Goal: Information Seeking & Learning: Learn about a topic

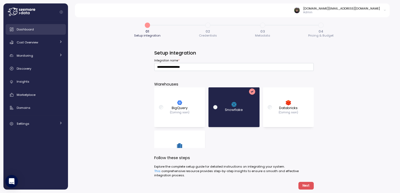
click at [48, 29] on div "Dashboard" at bounding box center [40, 29] width 46 height 5
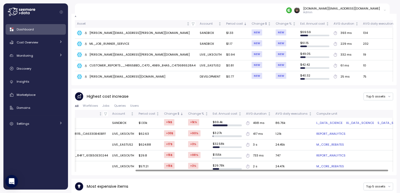
scroll to position [0, 82]
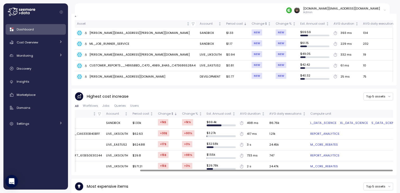
click at [315, 121] on link "L_DATA_SCIENCE" at bounding box center [324, 123] width 26 height 5
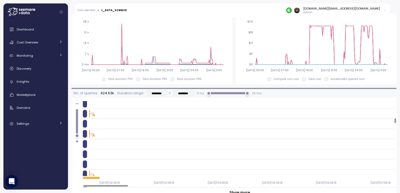
scroll to position [329, 0]
click at [86, 117] on div at bounding box center [85, 121] width 4 height 8
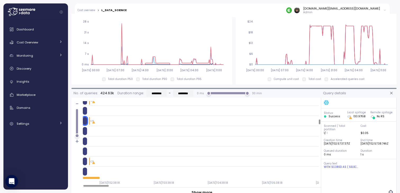
click at [85, 127] on div at bounding box center [85, 131] width 4 height 8
click at [87, 118] on div at bounding box center [110, 122] width 54 height 8
click at [86, 118] on div at bounding box center [85, 122] width 4 height 8
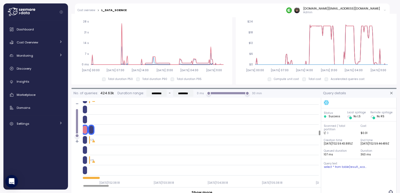
click at [394, 91] on icon "button" at bounding box center [392, 93] width 4 height 4
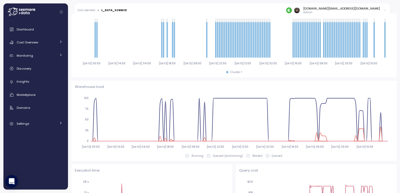
scroll to position [230, 0]
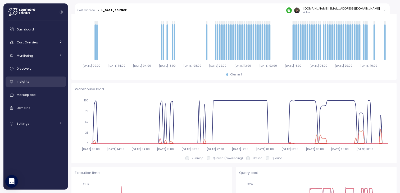
click at [42, 82] on div "Insights" at bounding box center [40, 81] width 46 height 5
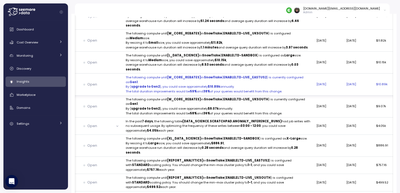
scroll to position [0, 96]
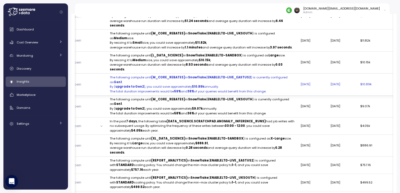
click at [225, 84] on p "The following compute unit (M_CORE_REBATES) in Snowflake ( ENABLELTD-LIVE_EASTU…" at bounding box center [203, 79] width 187 height 9
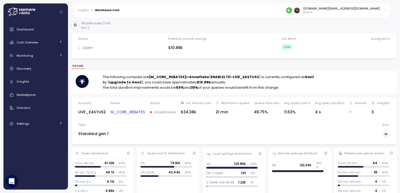
click at [84, 10] on link "Insights" at bounding box center [83, 10] width 11 height 3
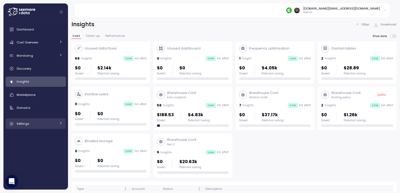
click at [37, 125] on div "Settings" at bounding box center [37, 123] width 40 height 5
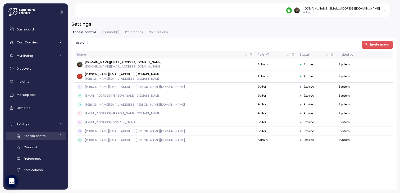
click at [37, 133] on div "Access control" at bounding box center [40, 135] width 33 height 5
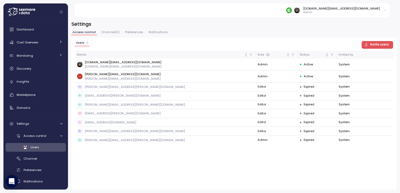
click at [210, 171] on div "Users 9 Invite users Name Role Status Invited by [DOMAIN_NAME][EMAIL_ADDRESS][D…" at bounding box center [234, 114] width 325 height 152
click at [200, 163] on div "Users 9 Invite users Name Role Status Invited by [DOMAIN_NAME][EMAIL_ADDRESS][D…" at bounding box center [234, 114] width 325 height 152
click at [381, 139] on icon "button" at bounding box center [381, 141] width 4 height 6
click at [242, 165] on div "Users 9 Invite users Name Role Status Invited by [DOMAIN_NAME][EMAIL_ADDRESS][D…" at bounding box center [234, 114] width 325 height 152
click at [208, 162] on div "Users 9 Invite users Name Role Status Invited by [DOMAIN_NAME][EMAIL_ADDRESS][D…" at bounding box center [234, 114] width 325 height 152
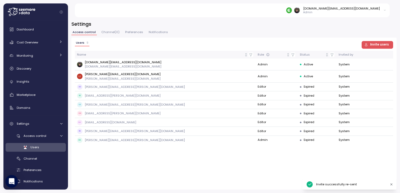
click at [195, 163] on div "Users 9 Invite users Name Role Status Invited by [DOMAIN_NAME][EMAIL_ADDRESS][D…" at bounding box center [234, 114] width 325 height 152
click at [181, 162] on div "Users 9 Invite users Name Role Status Invited by [DOMAIN_NAME][EMAIL_ADDRESS][D…" at bounding box center [234, 114] width 325 height 152
click at [163, 159] on div "Users 9 Invite users Name Role Status Invited by [DOMAIN_NAME][EMAIL_ADDRESS][D…" at bounding box center [234, 114] width 325 height 152
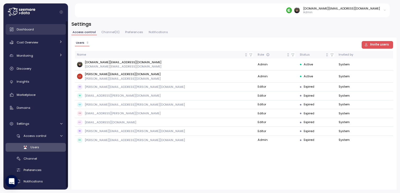
click at [36, 26] on link "Dashboard" at bounding box center [36, 29] width 60 height 11
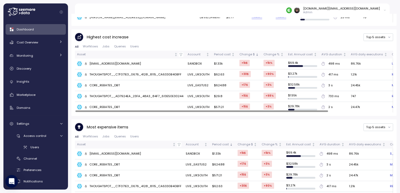
scroll to position [360, 0]
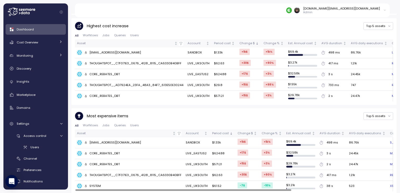
click at [93, 124] on span "Worfklows" at bounding box center [90, 125] width 15 height 3
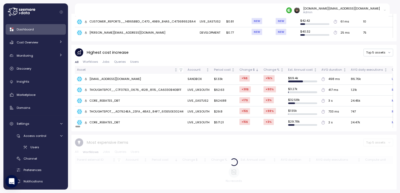
scroll to position [329, 0]
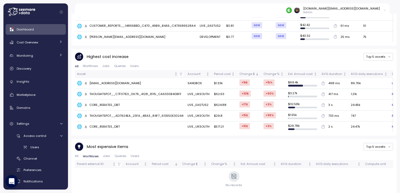
click at [105, 149] on div "Most expensive items Top 5 assets All Worfklows Jobs Queries Users Parent exter…" at bounding box center [234, 166] width 319 height 48
click at [105, 155] on span "Jobs" at bounding box center [106, 156] width 7 height 3
click at [77, 155] on span "All" at bounding box center [77, 156] width 4 height 3
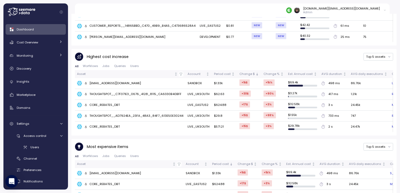
click at [166, 147] on div "Most expensive items Top 5 assets" at bounding box center [234, 146] width 319 height 9
click at [182, 142] on div "Most expensive items Top 5 assets" at bounding box center [234, 146] width 319 height 9
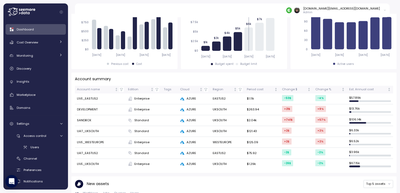
scroll to position [165, 0]
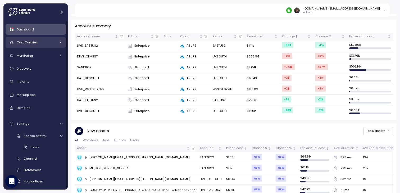
click at [39, 45] on link "Cost Overview" at bounding box center [36, 42] width 60 height 11
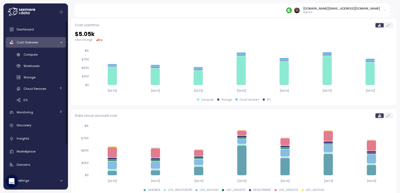
scroll to position [167, 0]
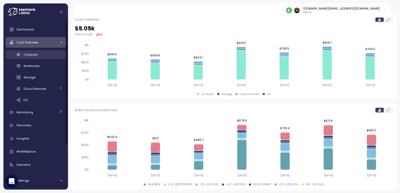
click at [35, 55] on span "Compute" at bounding box center [31, 54] width 14 height 4
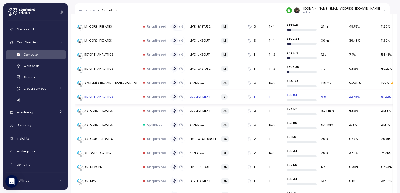
scroll to position [192, 0]
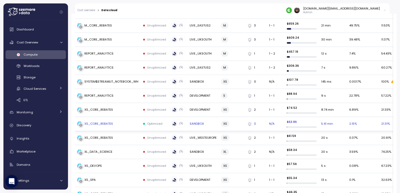
click at [153, 125] on td "Optimized" at bounding box center [155, 124] width 28 height 14
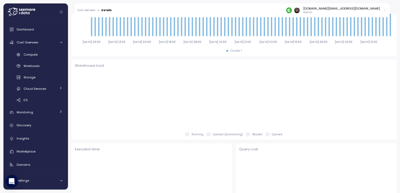
type input "*********"
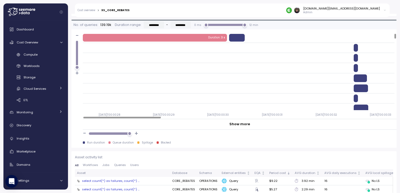
scroll to position [90, 0]
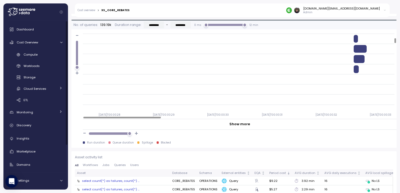
click at [90, 10] on link "Cost overview" at bounding box center [87, 10] width 18 height 3
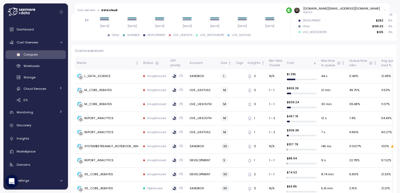
scroll to position [128, 0]
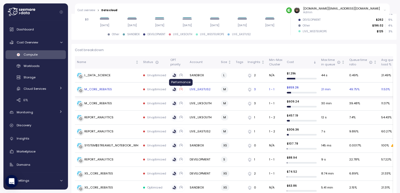
click at [181, 90] on icon at bounding box center [181, 89] width 3 height 3
click at [180, 105] on label at bounding box center [181, 103] width 7 height 7
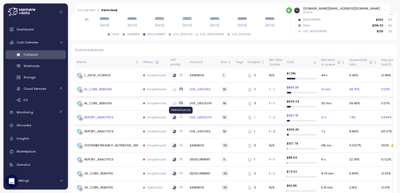
click at [181, 117] on icon at bounding box center [181, 117] width 3 height 3
click at [182, 133] on label at bounding box center [181, 131] width 7 height 7
click at [141, 87] on td "M_CORE_REBATES" at bounding box center [108, 90] width 66 height 14
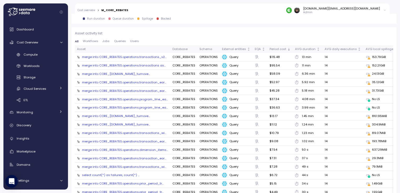
scroll to position [578, 0]
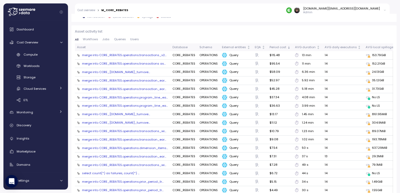
click at [375, 54] on div "153.79GiB" at bounding box center [379, 55] width 14 height 5
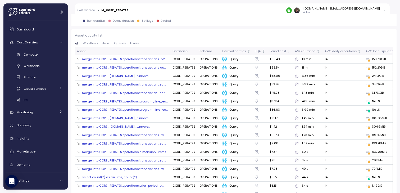
scroll to position [564, 0]
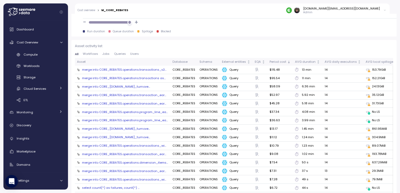
click at [145, 68] on div "merge into CORE_REBATES.operations.transactions_v2..." at bounding box center [124, 70] width 84 height 4
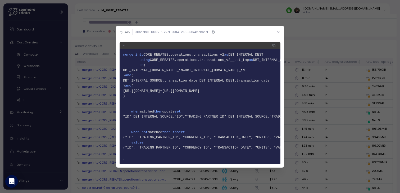
click at [279, 31] on icon "button" at bounding box center [278, 31] width 3 height 3
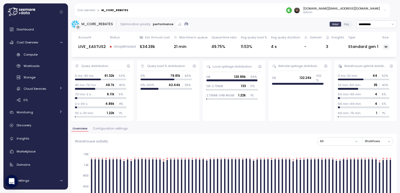
scroll to position [0, 0]
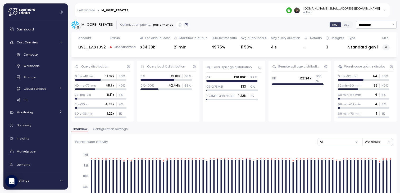
click at [346, 25] on span "Day" at bounding box center [346, 25] width 5 height 4
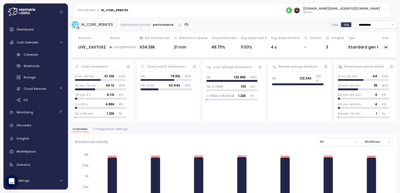
click at [334, 21] on div "Hour Day" at bounding box center [341, 24] width 24 height 7
click at [335, 24] on span "Hour" at bounding box center [336, 25] width 6 height 4
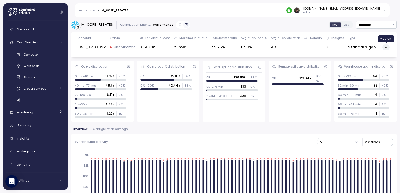
click at [387, 47] on span "M" at bounding box center [386, 47] width 3 height 6
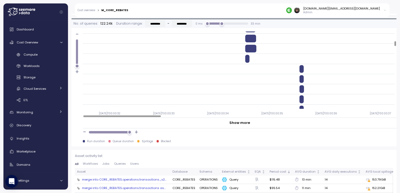
scroll to position [452, 0]
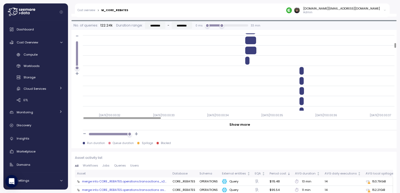
click at [93, 164] on span "Workflows" at bounding box center [90, 165] width 15 height 3
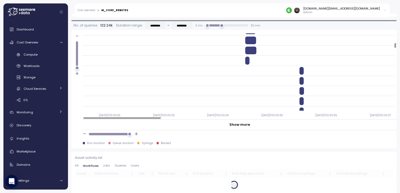
scroll to position [465, 0]
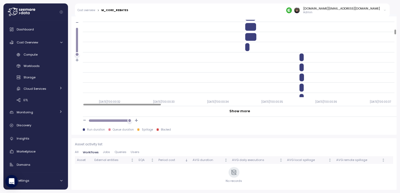
click at [105, 149] on div "Asset activity list All Workflows Jobs Queries Users Asset External entities EQ…" at bounding box center [234, 164] width 319 height 44
click at [105, 151] on span "Jobs" at bounding box center [106, 152] width 7 height 3
click at [118, 151] on span "Queries" at bounding box center [120, 152] width 12 height 3
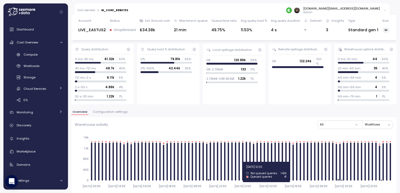
scroll to position [0, 0]
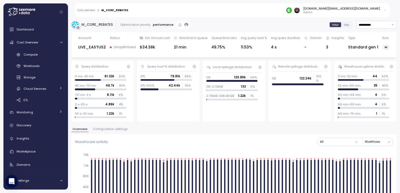
click at [111, 8] on div "Cost overview > M_CORE_REBATES [DOMAIN_NAME][EMAIL_ADDRESS][DOMAIN_NAME] Admin" at bounding box center [232, 10] width 315 height 14
click at [84, 11] on link "Cost overview" at bounding box center [87, 10] width 18 height 3
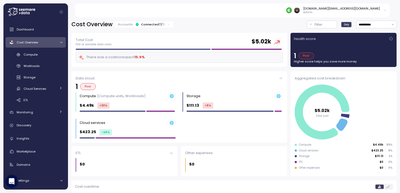
click at [316, 53] on div "1 Poor" at bounding box center [343, 55] width 99 height 7
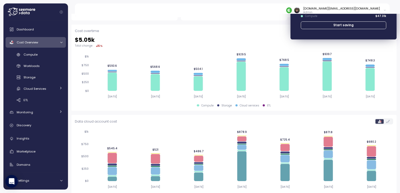
scroll to position [152, 0]
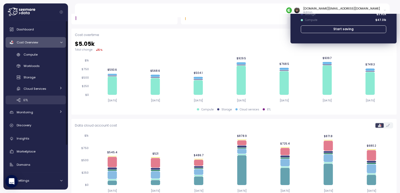
click at [53, 99] on div "ETL" at bounding box center [43, 99] width 39 height 5
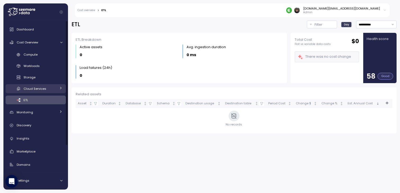
click at [42, 89] on span "Cloud Services" at bounding box center [35, 89] width 23 height 4
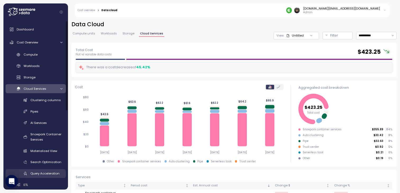
click at [55, 173] on span "Query Acceleration" at bounding box center [44, 173] width 29 height 4
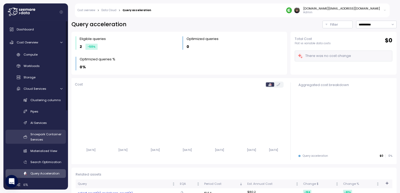
click at [47, 138] on div "Snowpark Container Services" at bounding box center [46, 137] width 32 height 11
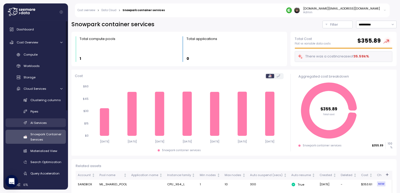
click at [44, 123] on span "AI Services" at bounding box center [38, 123] width 16 height 4
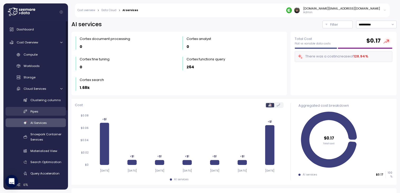
click at [46, 113] on div "Pipes" at bounding box center [46, 111] width 32 height 5
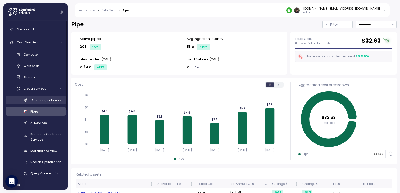
click at [53, 102] on div "Clustering columns" at bounding box center [46, 99] width 32 height 5
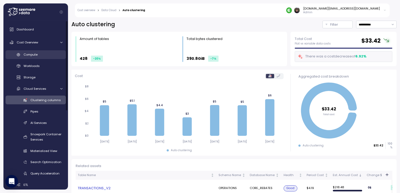
click at [35, 51] on link "Compute" at bounding box center [36, 54] width 60 height 9
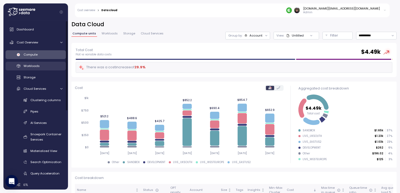
click at [41, 66] on div "Workloads" at bounding box center [43, 65] width 39 height 5
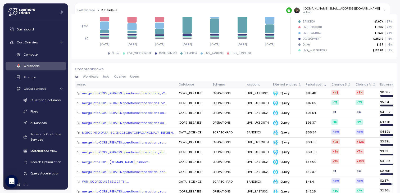
scroll to position [109, 0]
click at [111, 93] on div "merge into CORE_REBATES.operations.transactions_v2..." at bounding box center [124, 93] width 84 height 4
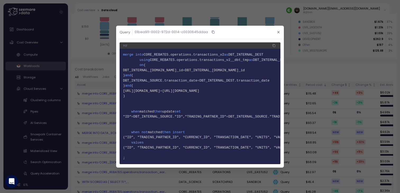
click at [306, 70] on div at bounding box center [200, 96] width 400 height 193
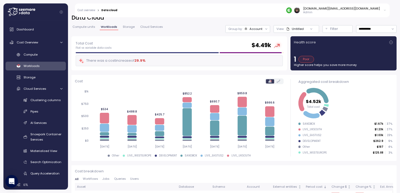
scroll to position [0, 0]
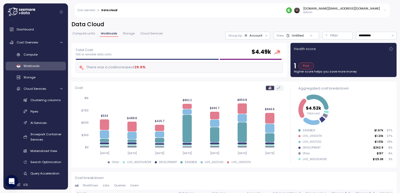
click at [82, 35] on span "Compute units" at bounding box center [84, 33] width 23 height 3
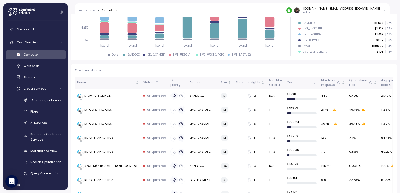
scroll to position [108, 0]
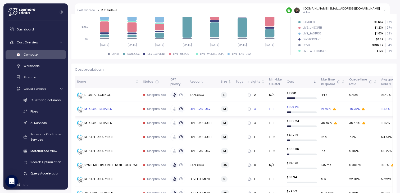
click at [152, 113] on td "Unoptimized" at bounding box center [155, 109] width 28 height 14
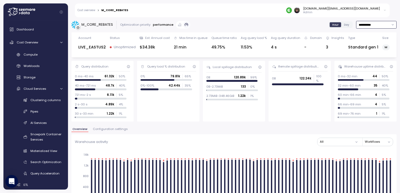
click at [370, 27] on input "**********" at bounding box center [376, 25] width 41 height 8
click at [372, 48] on div "Standard gen 1" at bounding box center [363, 47] width 30 height 6
click at [120, 131] on span "Configuration settings" at bounding box center [110, 129] width 35 height 3
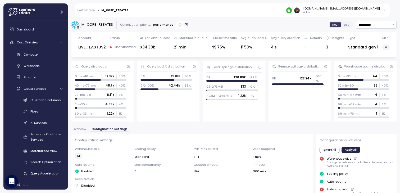
scroll to position [13, 0]
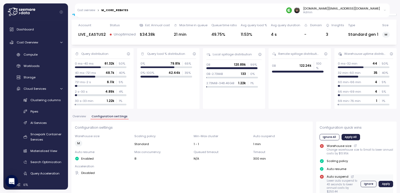
click at [352, 176] on icon at bounding box center [352, 176] width 1 height 1
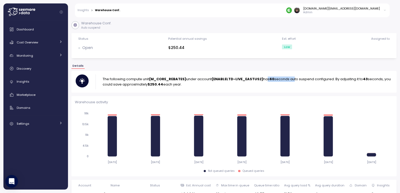
drag, startPoint x: 265, startPoint y: 80, endPoint x: 293, endPoint y: 79, distance: 28.6
click at [293, 79] on p "The following compute unit (M_CORE_REBATES) under account (ENABLELTD-LIVE_EASTU…" at bounding box center [248, 82] width 290 height 11
click at [293, 85] on p "The following compute unit (M_CORE_REBATES) under account (ENABLELTD-LIVE_EASTU…" at bounding box center [248, 82] width 290 height 11
click at [83, 10] on link "Insights" at bounding box center [83, 10] width 11 height 3
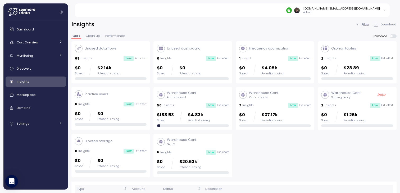
click at [251, 152] on div "Unused data flows 69 Insights Low Est. effort $0 Saved $2.14k Potential saving …" at bounding box center [234, 109] width 325 height 136
click at [250, 148] on div "Unused data flows 69 Insights Low Est. effort $0 Saved $2.14k Potential saving …" at bounding box center [234, 109] width 325 height 136
click at [125, 68] on div "$0 Saved $2.14k Potential saving" at bounding box center [111, 70] width 72 height 11
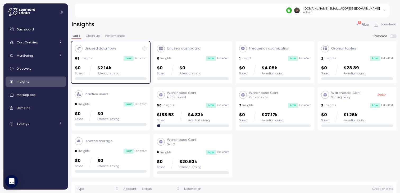
click at [129, 69] on div "$0 Saved $2.14k Potential saving" at bounding box center [111, 70] width 72 height 11
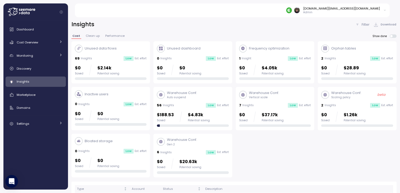
click at [123, 71] on div "$0 Saved $2.14k Potential saving" at bounding box center [111, 70] width 72 height 11
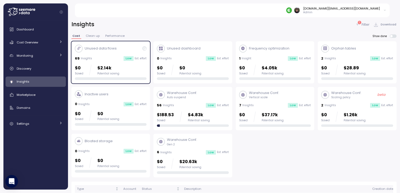
click at [130, 72] on div "$0 Saved $2.14k Potential saving" at bounding box center [111, 70] width 72 height 11
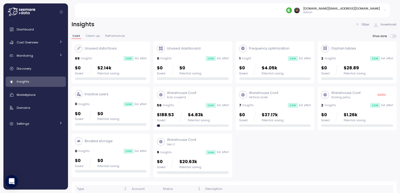
click at [97, 55] on div "Unused data flows 69 Insights Low Est. effort $0 Saved $2.14k Potential saving" at bounding box center [111, 62] width 72 height 35
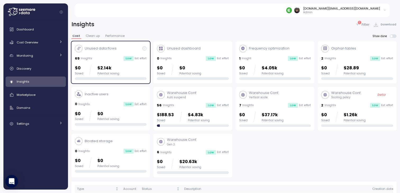
click at [120, 55] on div "Unused data flows 69 Insights Low Est. effort $0 Saved $2.14k Potential saving" at bounding box center [111, 62] width 72 height 35
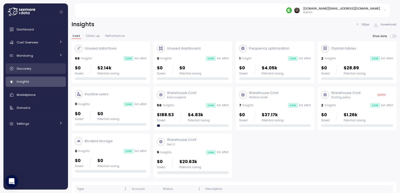
click at [53, 69] on div "Discovery" at bounding box center [40, 68] width 46 height 5
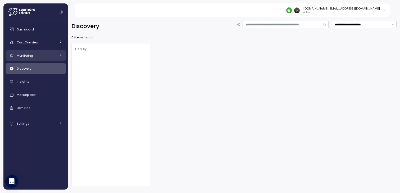
click at [47, 53] on div "Monitoring" at bounding box center [37, 55] width 40 height 5
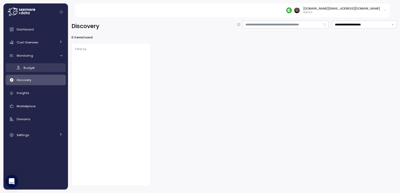
click at [44, 69] on div "Budget" at bounding box center [43, 67] width 39 height 5
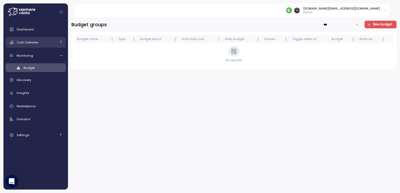
click at [44, 42] on div "Cost Overview" at bounding box center [37, 42] width 40 height 5
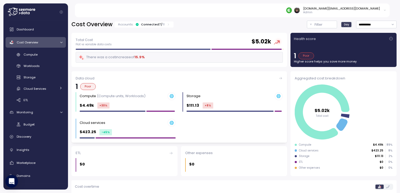
click at [85, 86] on div "Poor" at bounding box center [88, 86] width 16 height 7
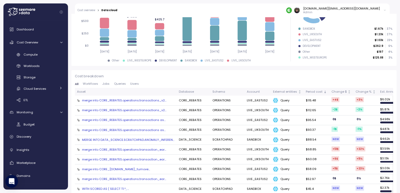
click at [146, 102] on div "merge into CORE_REBATES.operations.transactions_v2..." at bounding box center [124, 100] width 84 height 4
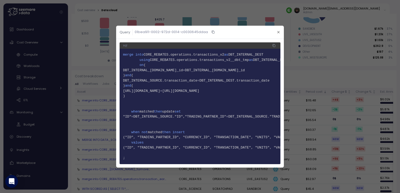
click at [311, 84] on div at bounding box center [200, 96] width 400 height 193
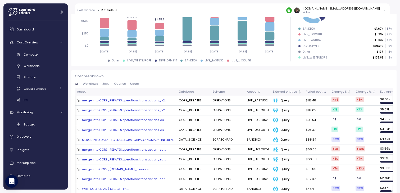
scroll to position [0, 130]
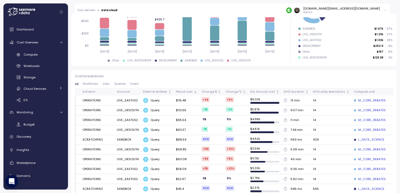
click at [369, 101] on div "M_CORE_REBATES" at bounding box center [370, 100] width 32 height 5
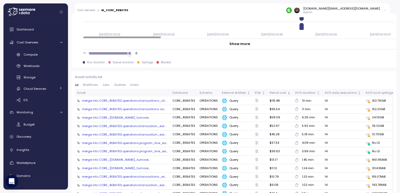
click at [141, 100] on div "merge into CORE_REBATES.operations.transactions_v2..." at bounding box center [124, 101] width 84 height 4
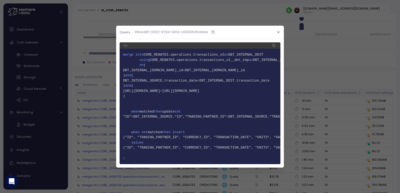
click at [305, 82] on div at bounding box center [200, 96] width 400 height 193
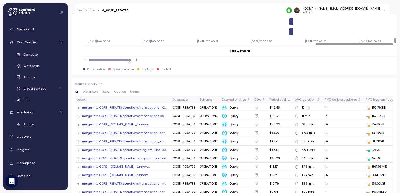
scroll to position [525, 0]
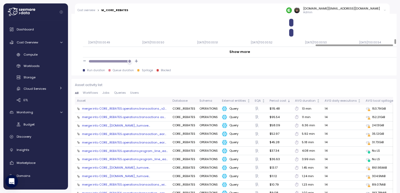
click at [233, 84] on p "Asset activity list" at bounding box center [234, 84] width 319 height 5
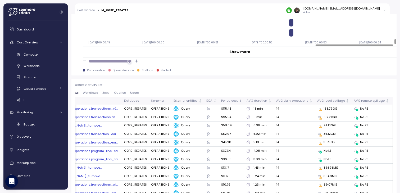
scroll to position [0, 0]
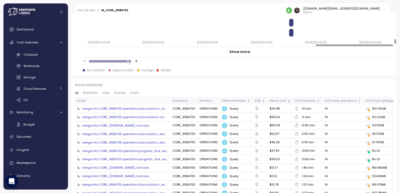
click at [145, 117] on div "merge into CORE_REBATES.operations.transactions as..." at bounding box center [124, 117] width 84 height 4
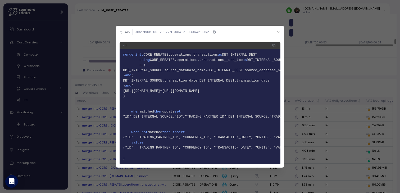
scroll to position [0, 1]
click at [309, 84] on div at bounding box center [200, 96] width 400 height 193
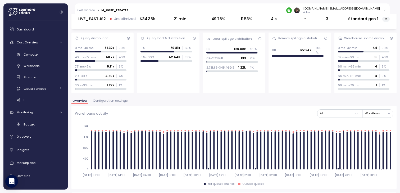
scroll to position [0, 0]
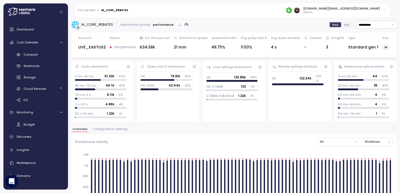
click at [129, 26] on div "Optimization priority:" at bounding box center [135, 25] width 31 height 4
click at [91, 23] on div "M_CORE_REBATES" at bounding box center [98, 24] width 32 height 5
click at [89, 14] on div "Cost overview > M_CORE_REBATES [DOMAIN_NAME][EMAIL_ADDRESS][DOMAIN_NAME] Admin" at bounding box center [232, 10] width 315 height 14
click at [89, 12] on div "Cost overview > M_CORE_REBATES [DOMAIN_NAME][EMAIL_ADDRESS][DOMAIN_NAME] Admin" at bounding box center [232, 10] width 315 height 14
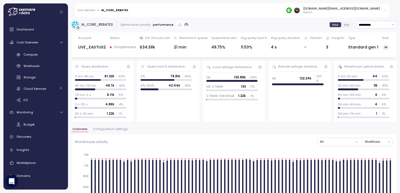
click at [88, 11] on link "Cost overview" at bounding box center [87, 10] width 18 height 3
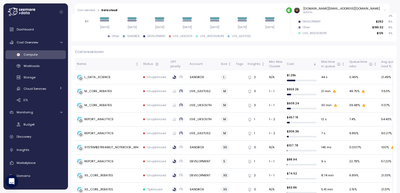
scroll to position [126, 0]
click at [130, 76] on div "L_DATA_SCIENCE" at bounding box center [108, 76] width 62 height 5
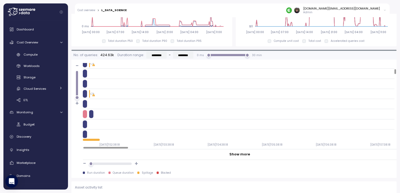
scroll to position [102, 0]
click at [84, 114] on div at bounding box center [85, 118] width 4 height 8
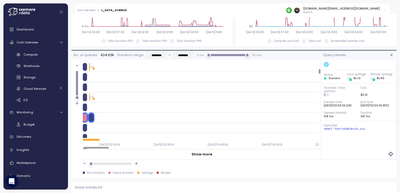
click at [392, 53] on icon "button" at bounding box center [392, 55] width 4 height 4
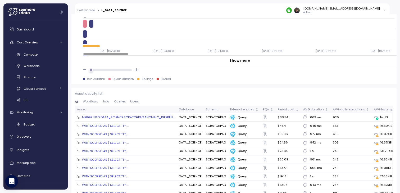
scroll to position [525, 0]
click at [143, 115] on div "MERGE INTO DATA_SCIENCE.SCRATCHPAD.ANOMALY_INFEREN..." at bounding box center [128, 117] width 92 height 4
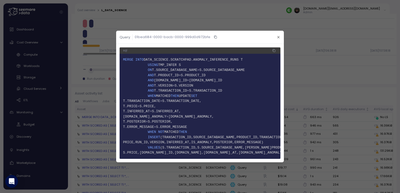
click at [329, 84] on div at bounding box center [200, 96] width 400 height 193
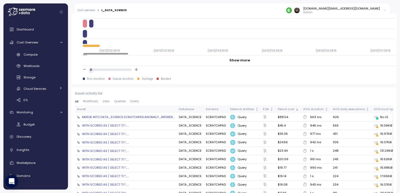
click at [113, 123] on div "WITH SCORED AS ( SELECT T1.*, ..." at bounding box center [105, 125] width 47 height 4
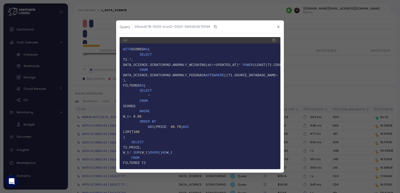
click at [302, 70] on div at bounding box center [200, 96] width 400 height 193
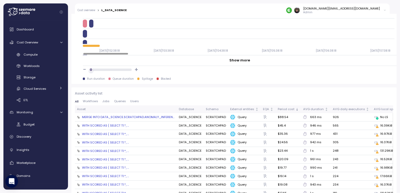
click at [115, 140] on div "WITH SCORED AS ( SELECT T1.*, ..." at bounding box center [105, 142] width 47 height 4
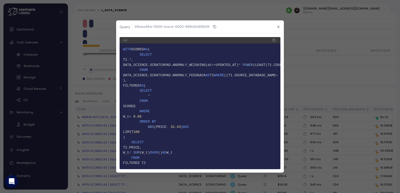
click at [296, 71] on div at bounding box center [200, 96] width 400 height 193
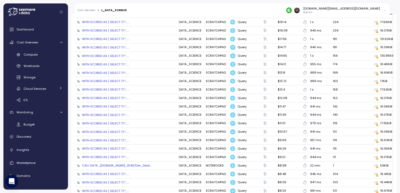
scroll to position [684, 0]
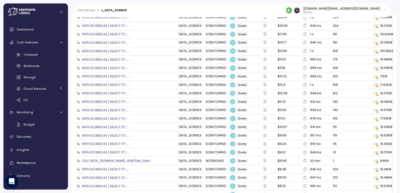
click at [136, 157] on td "CALL DATA_[DOMAIN_NAME]_RUN('Dev_Deal..." at bounding box center [126, 161] width 102 height 8
click at [136, 159] on div "CALL DATA_[DOMAIN_NAME]_RUN('Dev_Deal..." at bounding box center [116, 161] width 69 height 4
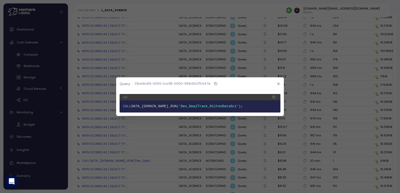
click at [165, 136] on div at bounding box center [200, 96] width 400 height 193
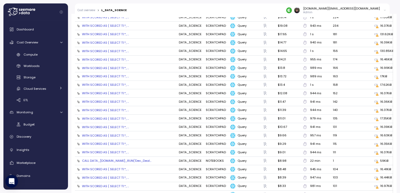
click at [119, 142] on div "WITH SCORED AS ( SELECT T1.*, ..." at bounding box center [105, 144] width 47 height 4
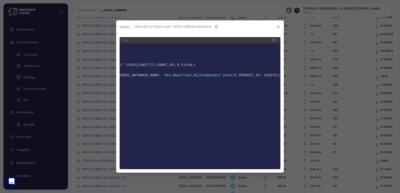
scroll to position [0, 0]
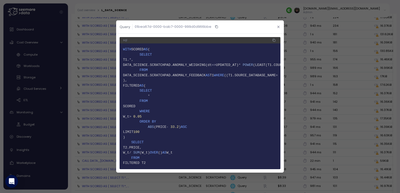
click at [276, 27] on button "button" at bounding box center [279, 27] width 6 height 6
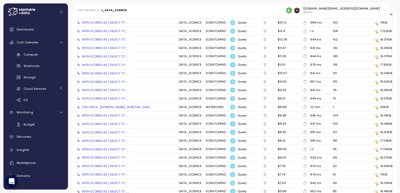
scroll to position [776, 0]
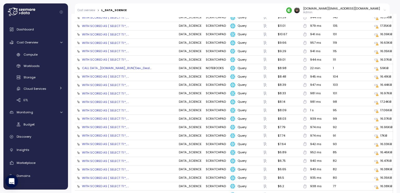
click at [106, 125] on div "WITH SCORED AS ( SELECT T1.*, ..." at bounding box center [105, 127] width 47 height 4
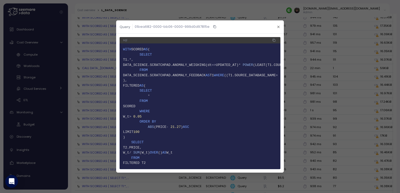
click at [306, 73] on div at bounding box center [200, 96] width 400 height 193
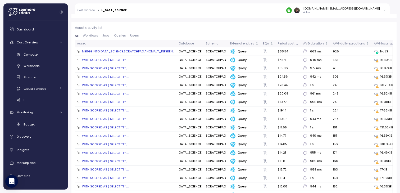
scroll to position [600, 0]
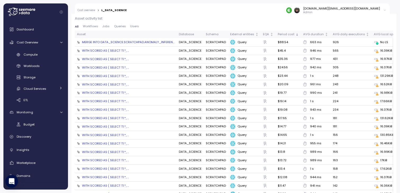
click at [107, 74] on div "WITH SCORED AS ( SELECT T1.*, ..." at bounding box center [105, 76] width 47 height 4
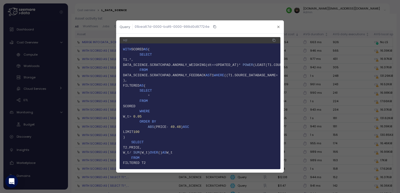
click at [314, 65] on div at bounding box center [200, 96] width 400 height 193
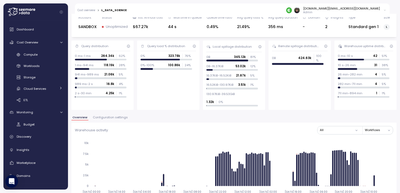
scroll to position [0, 0]
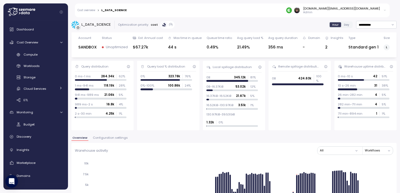
click at [91, 9] on link "Cost overview" at bounding box center [87, 10] width 18 height 3
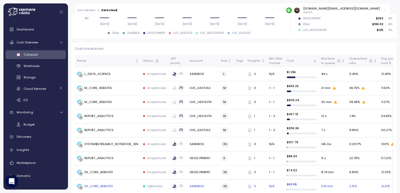
scroll to position [128, 0]
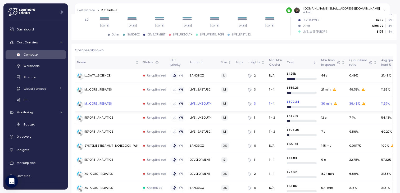
click at [124, 106] on td "M_CORE_REBATES" at bounding box center [108, 104] width 66 height 14
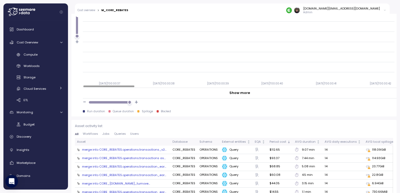
scroll to position [419, 0]
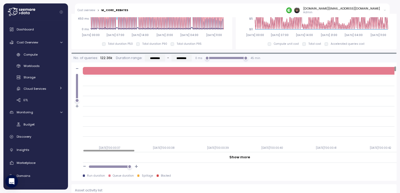
click at [227, 69] on div "Duration : 7 s" at bounding box center [263, 71] width 361 height 8
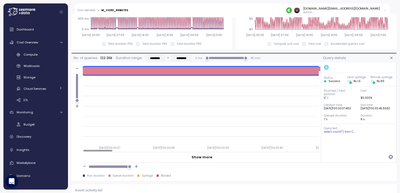
click at [392, 60] on icon "button" at bounding box center [392, 58] width 4 height 4
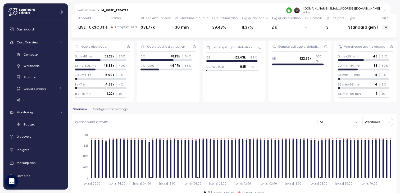
scroll to position [21, 0]
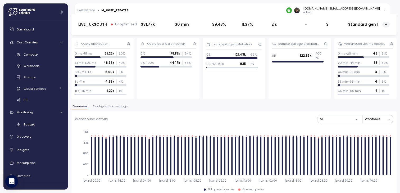
click at [122, 105] on span "Configuration settings" at bounding box center [110, 106] width 35 height 3
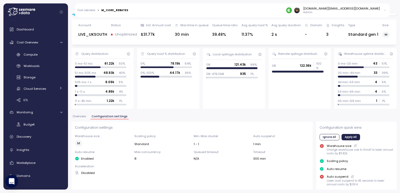
scroll to position [16, 0]
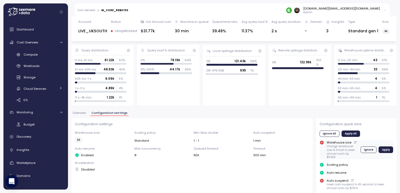
click at [354, 143] on icon at bounding box center [355, 142] width 3 height 6
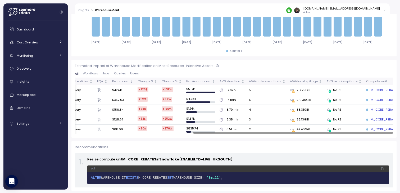
scroll to position [0, 188]
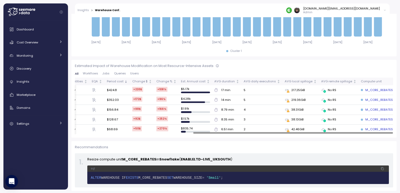
click at [393, 133] on div at bounding box center [293, 133] width 200 height 2
click at [292, 82] on div "AVG local spillage" at bounding box center [299, 81] width 28 height 5
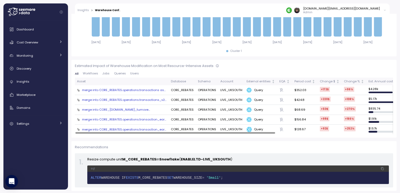
click at [209, 118] on div "Asset Database Schema Account External entities EQA Period cost Change $ Change…" at bounding box center [234, 106] width 319 height 57
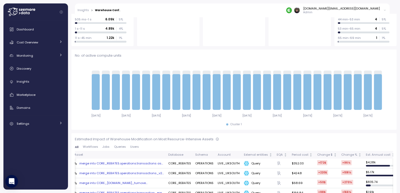
scroll to position [167, 0]
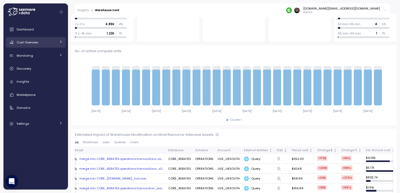
click at [38, 46] on link "Cost Overview" at bounding box center [36, 42] width 60 height 11
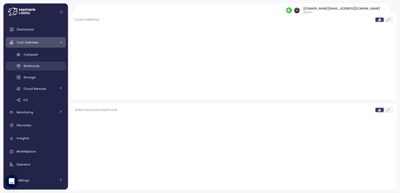
scroll to position [167, 0]
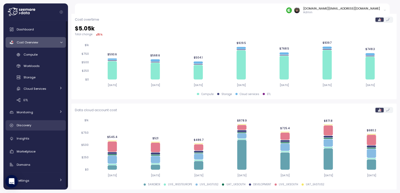
click at [23, 124] on span "Discovery" at bounding box center [24, 125] width 15 height 4
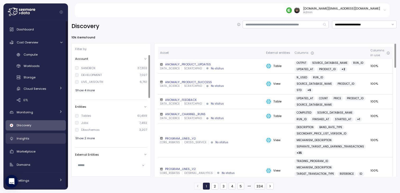
click at [39, 142] on link "Insights" at bounding box center [36, 138] width 60 height 11
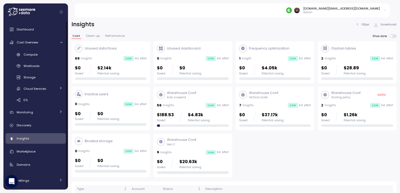
click at [269, 47] on p "Frequency optimization" at bounding box center [269, 48] width 41 height 5
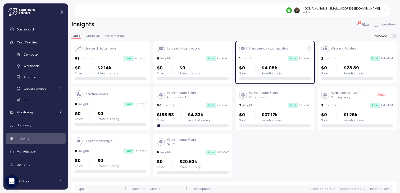
click at [269, 47] on p "Frequency optimization" at bounding box center [269, 48] width 41 height 5
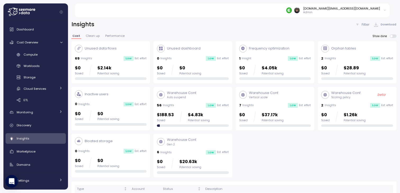
click at [269, 47] on p "Frequency optimization" at bounding box center [269, 48] width 41 height 5
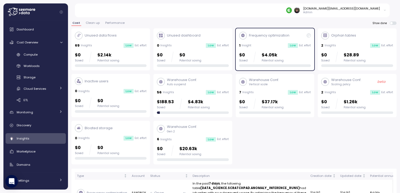
scroll to position [11, 0]
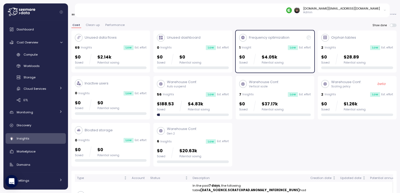
click at [351, 41] on div "Orphan tables 2 Insights Low Est. effort $0 Saved $28.89 Potential saving" at bounding box center [357, 51] width 72 height 35
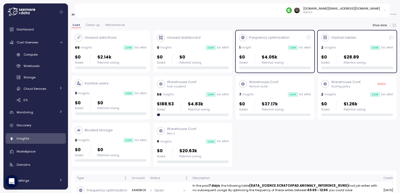
click at [282, 40] on div "Frequency optimization" at bounding box center [264, 38] width 50 height 8
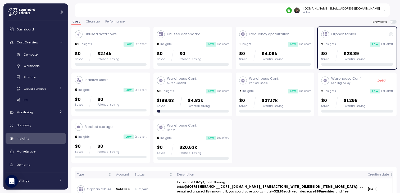
scroll to position [5, 0]
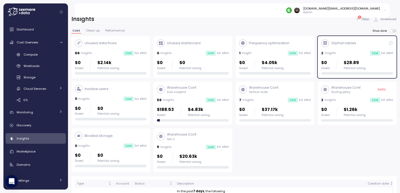
click at [336, 56] on div "Orphan tables 2 Insights Low Est. effort $0 Saved $28.89 Potential saving" at bounding box center [357, 56] width 72 height 35
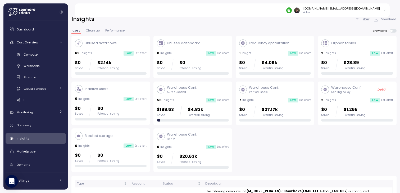
click at [272, 94] on div "Warehouse Conf. Vertical scale 7 Insights Low Est. effort $0 Saved $37.17k Pote…" at bounding box center [275, 103] width 72 height 37
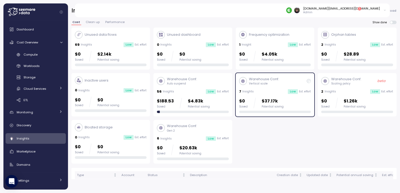
click at [186, 84] on p "Auto suspend" at bounding box center [182, 84] width 30 height 4
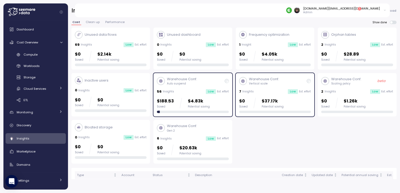
click at [262, 87] on div "Warehouse Conf. Vertical scale 7 Insights Low Est. effort $0 Saved $37.17k Pote…" at bounding box center [275, 95] width 72 height 37
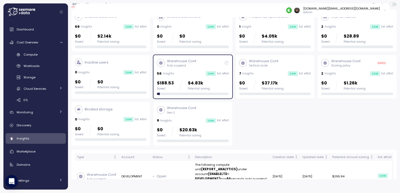
scroll to position [15, 0]
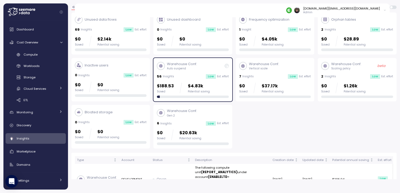
click at [190, 126] on div "6 Insights Low Est. effort" at bounding box center [193, 123] width 72 height 5
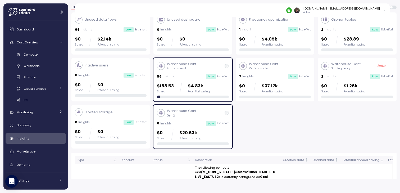
click at [191, 75] on div "56 Insights Low Est. effort" at bounding box center [193, 76] width 72 height 5
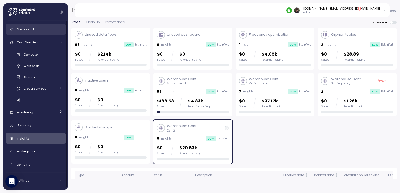
click at [34, 30] on div "Dashboard" at bounding box center [40, 29] width 46 height 5
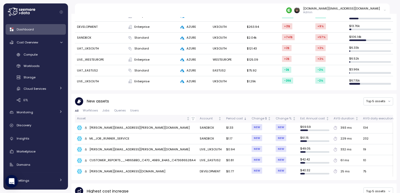
scroll to position [199, 0]
